Goal: Check status: Check status

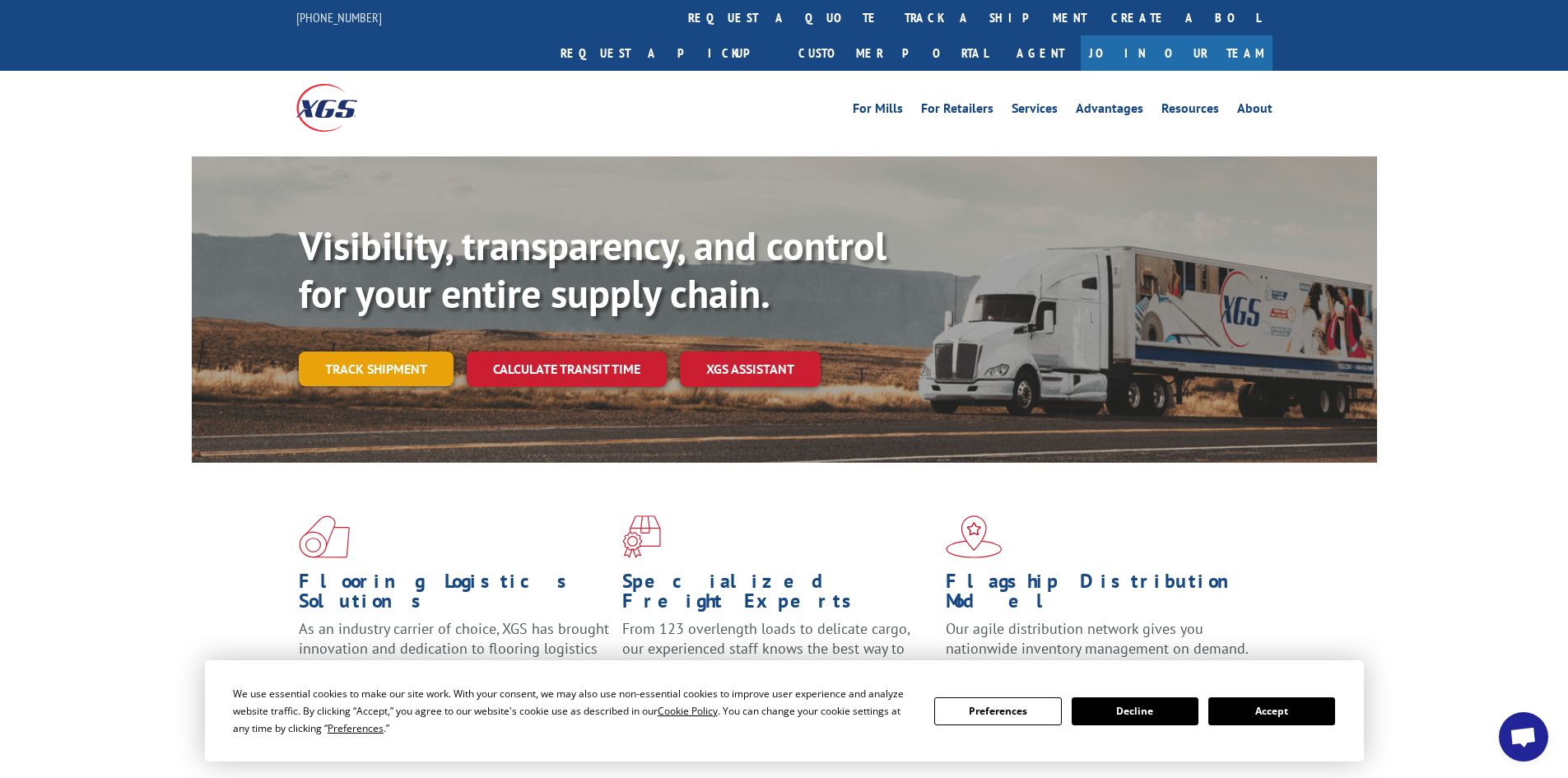
click at [356, 351] on link "Track shipment" at bounding box center [376, 368] width 154 height 34
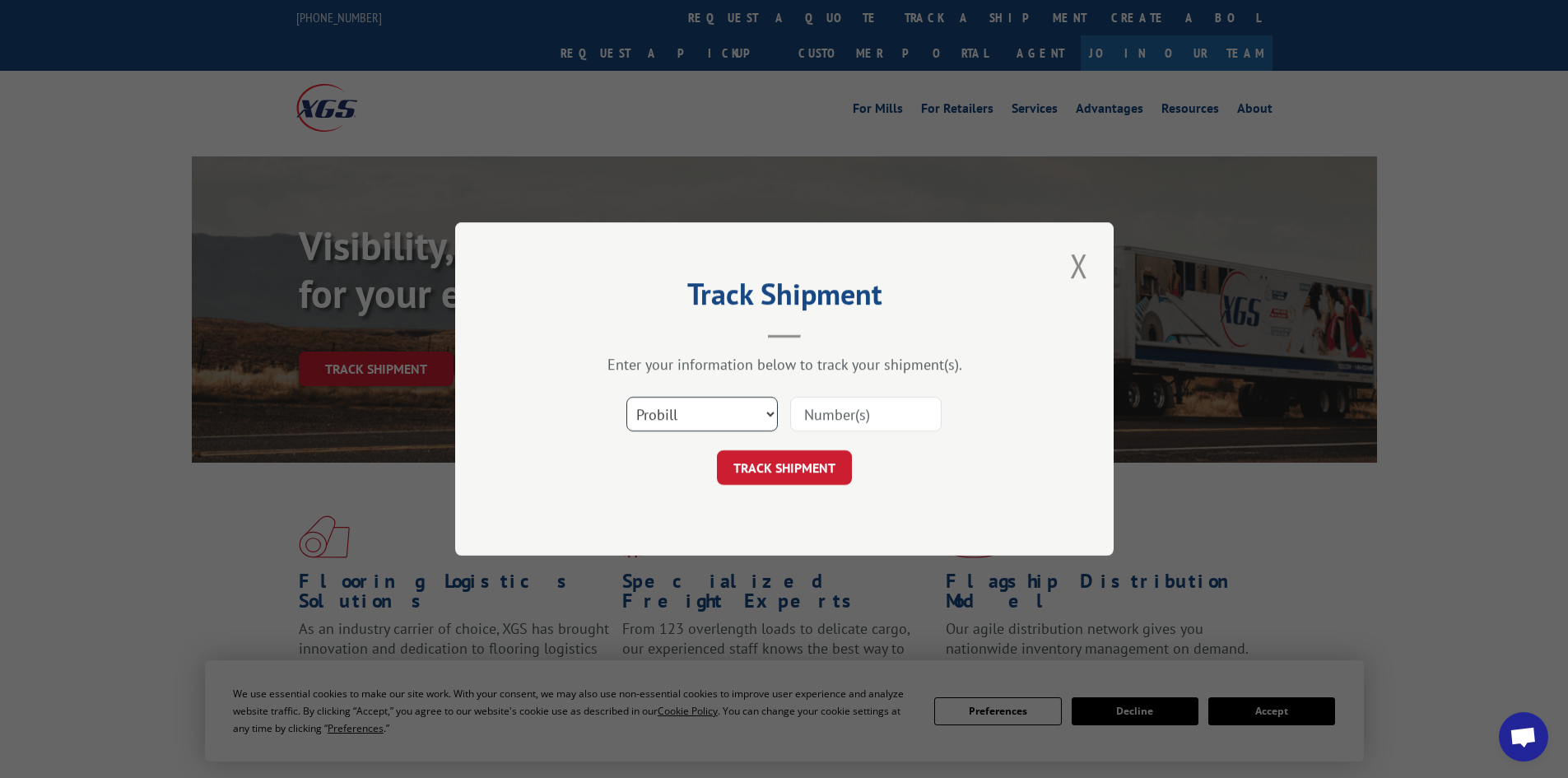
click at [768, 411] on select "Select category... Probill BOL PO" at bounding box center [702, 414] width 152 height 34
select select "bol"
click at [626, 397] on select "Select category... Probill BOL PO" at bounding box center [702, 414] width 152 height 34
click at [871, 405] on input at bounding box center [867, 414] width 152 height 34
type input "6771434"
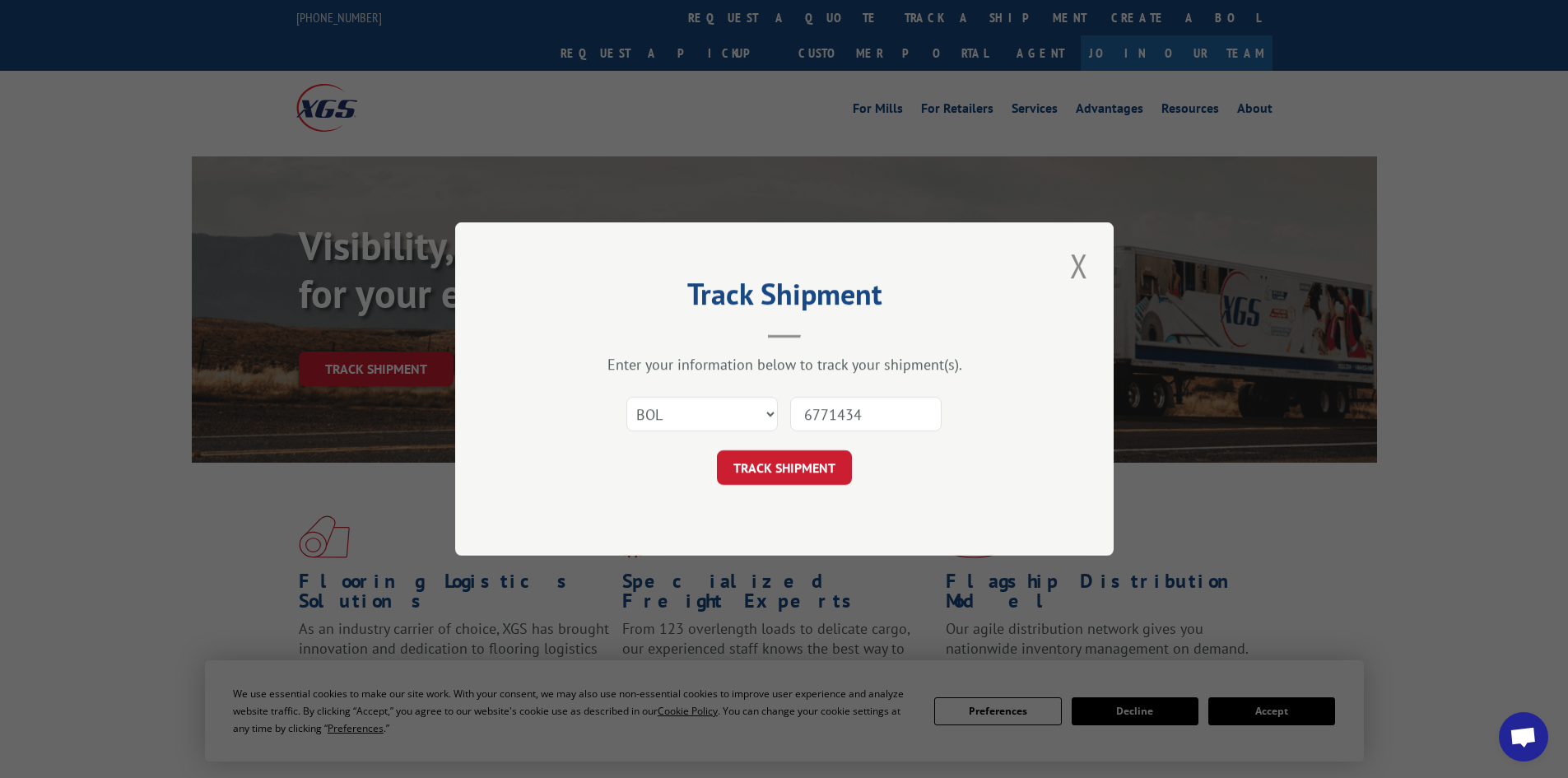
click button "TRACK SHIPMENT" at bounding box center [784, 467] width 135 height 34
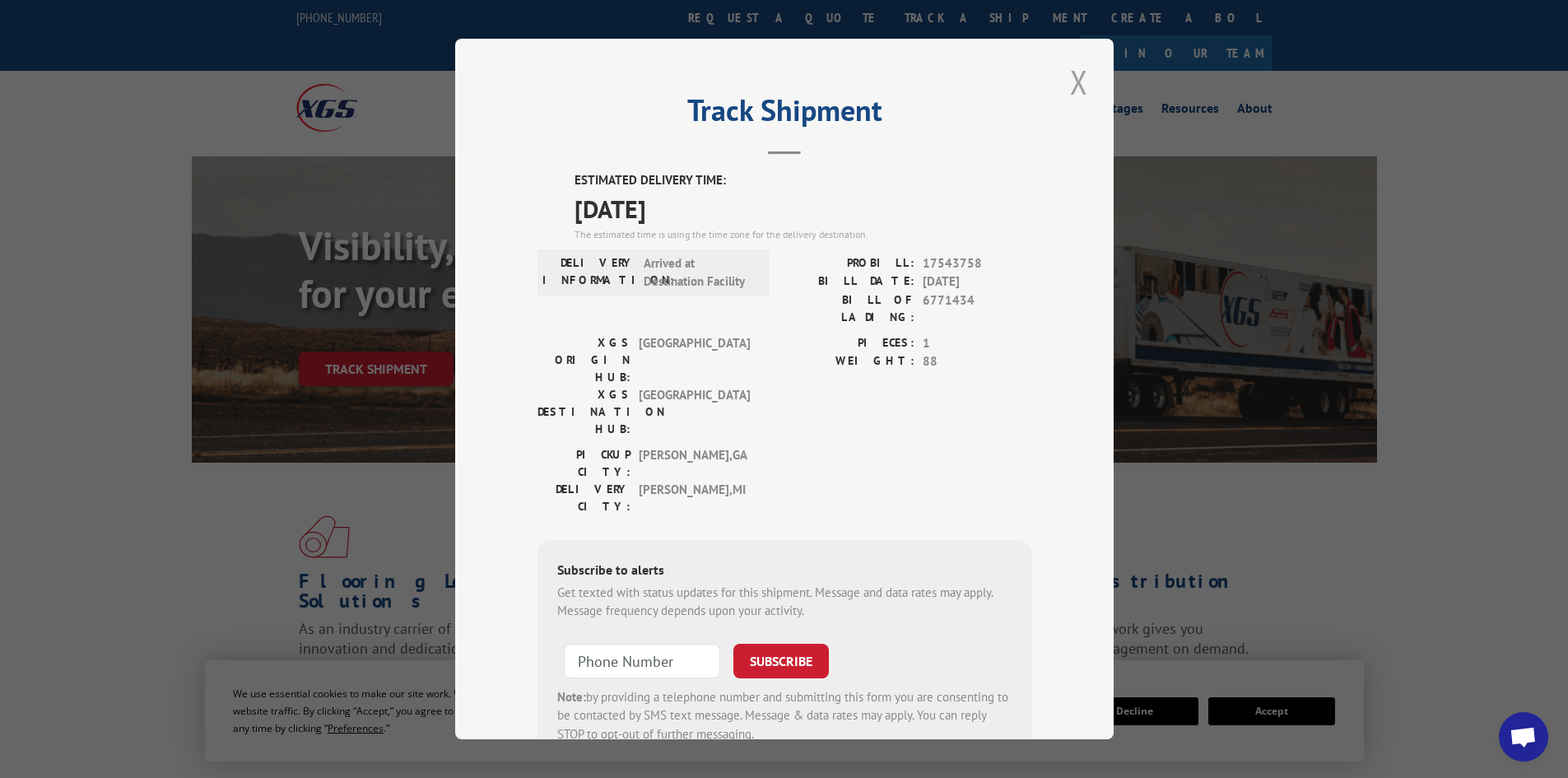
click at [1074, 79] on button "Close modal" at bounding box center [1079, 81] width 28 height 45
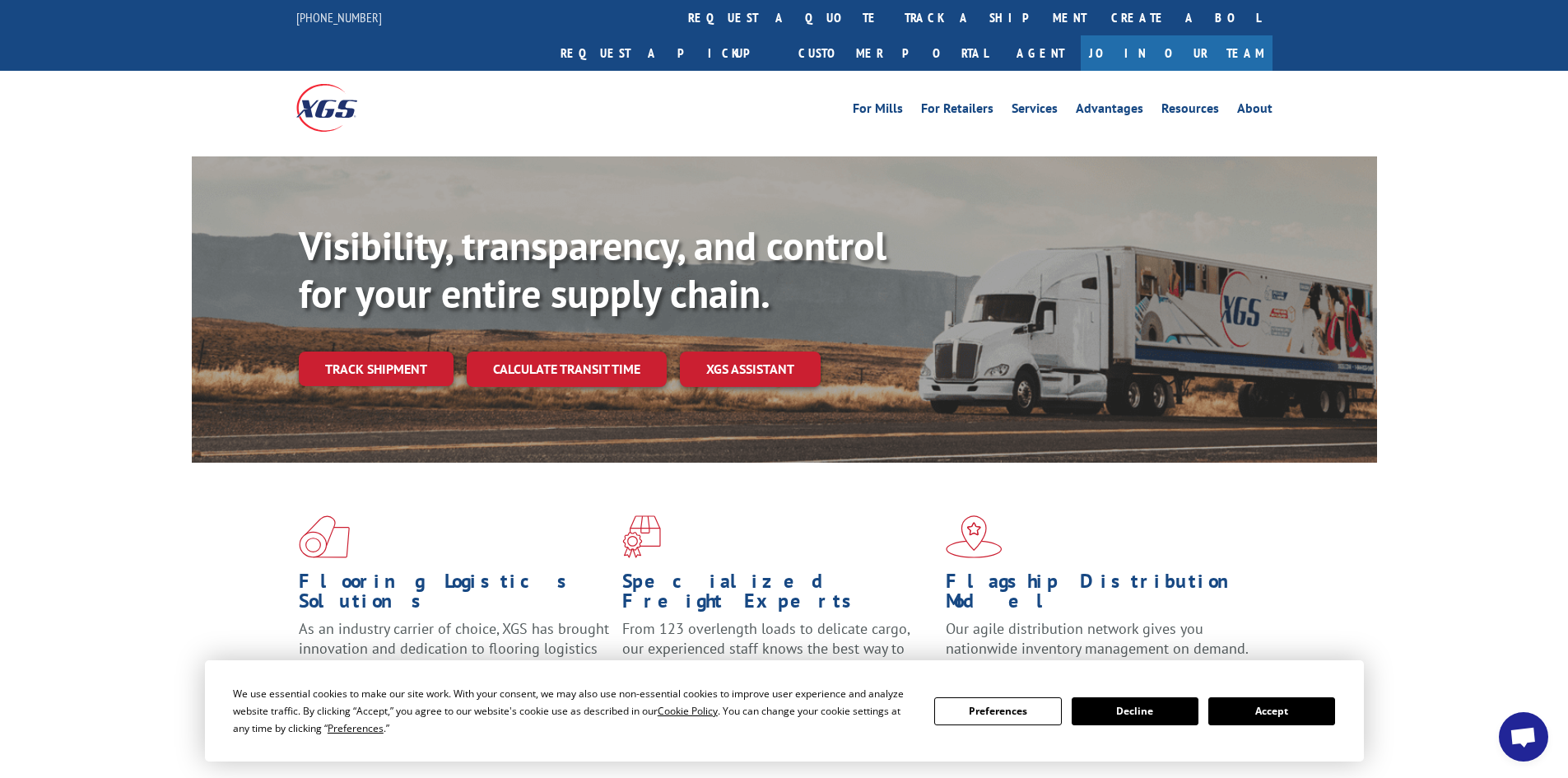
click at [1270, 714] on button "Accept" at bounding box center [1272, 711] width 127 height 28
